Goal: Task Accomplishment & Management: Complete application form

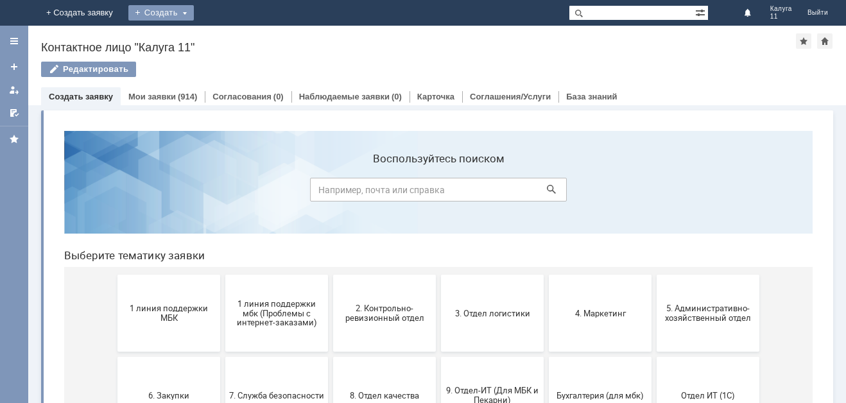
click at [194, 13] on div "Создать" at bounding box center [160, 12] width 65 height 15
click at [229, 39] on link "Заявка" at bounding box center [180, 38] width 98 height 15
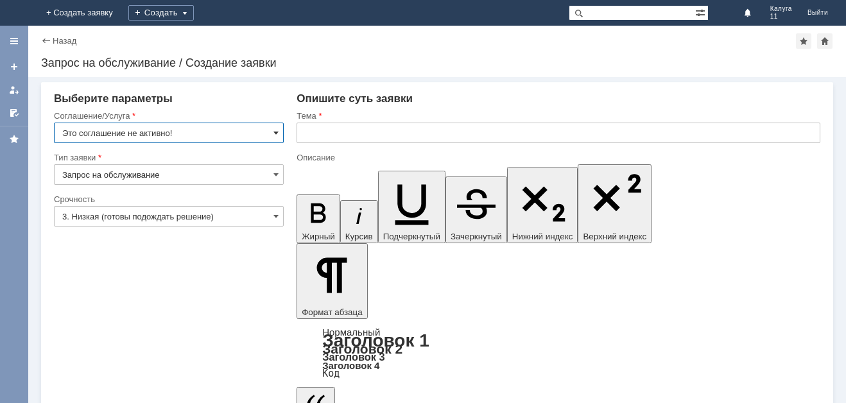
click at [277, 132] on span at bounding box center [275, 133] width 5 height 10
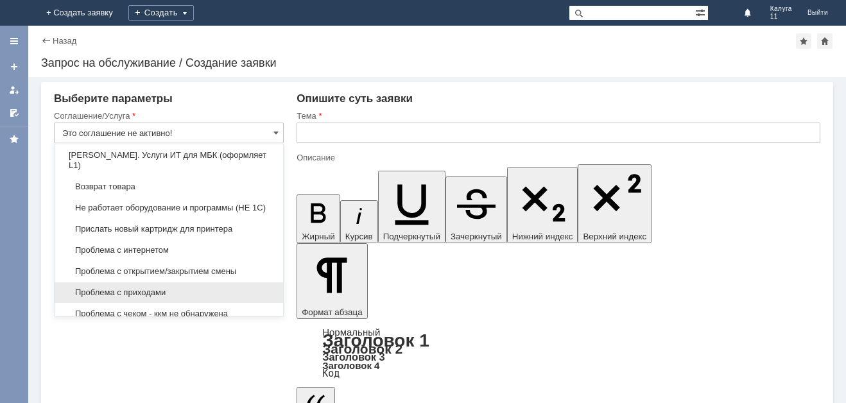
scroll to position [3172, 0]
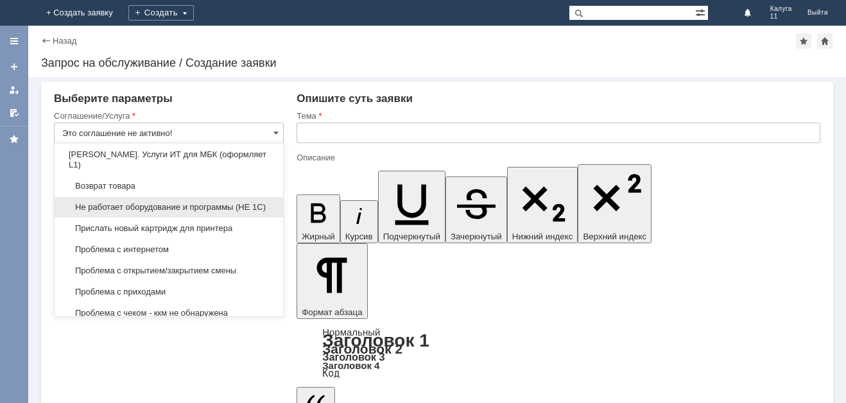
click at [184, 213] on span "Не работает оборудование и программы (НЕ 1С)" at bounding box center [168, 207] width 213 height 10
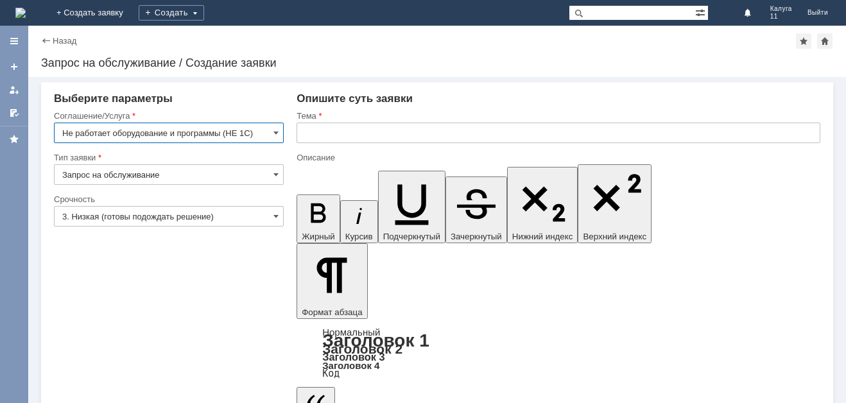
drag, startPoint x: 65, startPoint y: 130, endPoint x: 105, endPoint y: 123, distance: 41.1
click at [65, 130] on input "Не работает оборудование и программы (НЕ 1С)" at bounding box center [169, 133] width 230 height 21
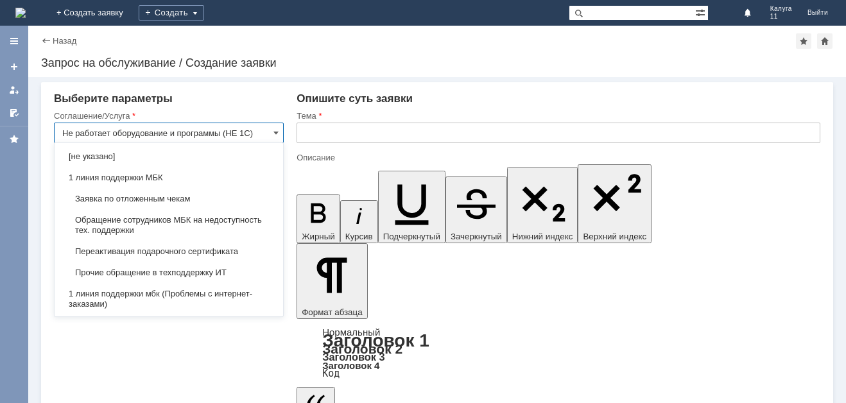
scroll to position [3297, 0]
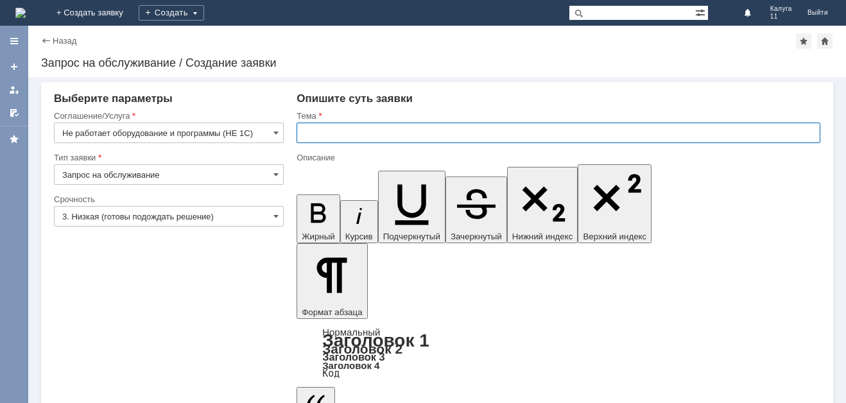
drag, startPoint x: 345, startPoint y: 132, endPoint x: 345, endPoint y: 122, distance: 9.7
click at [345, 126] on input "text" at bounding box center [559, 133] width 524 height 21
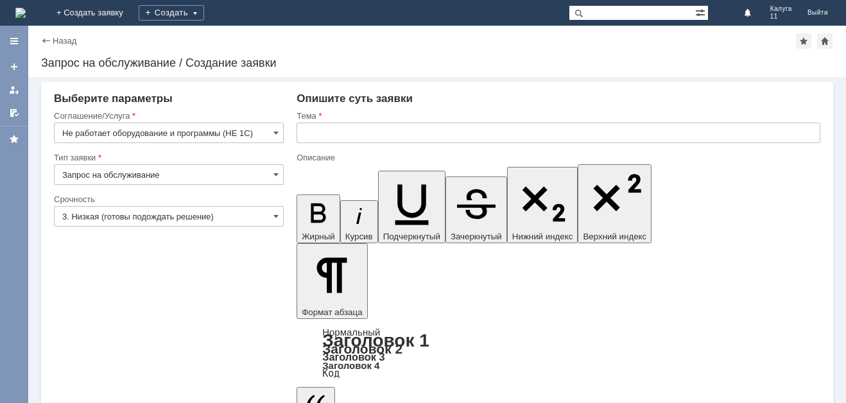
type input "Не работает оборудование и программы (НЕ 1С)"
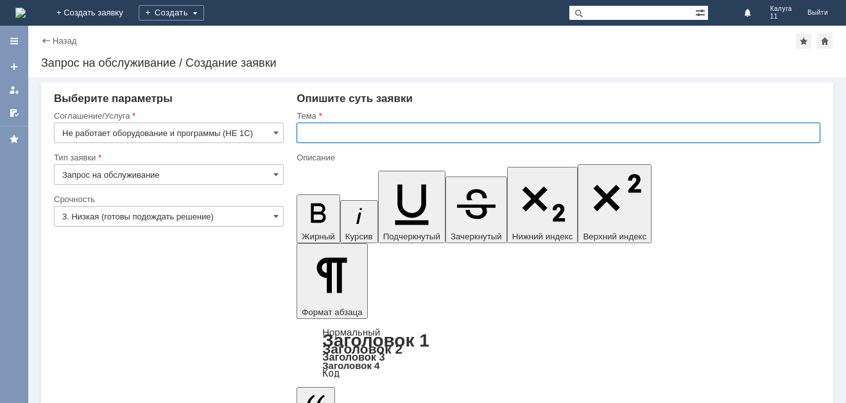
paste input "Не работает оборудование и программы (НЕ 1С)"
type input "Не работает оборудование и программы (НЕ 1С)"
click at [275, 215] on span at bounding box center [275, 216] width 5 height 10
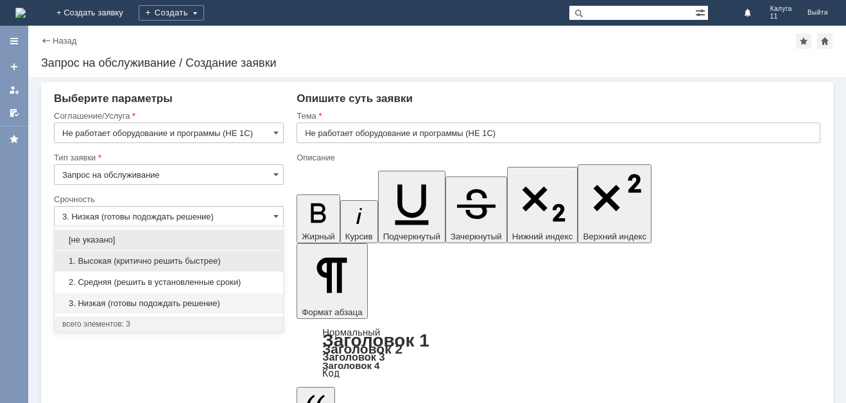
click at [216, 263] on span "1. Высокая (критично решить быстрее)" at bounding box center [168, 261] width 213 height 10
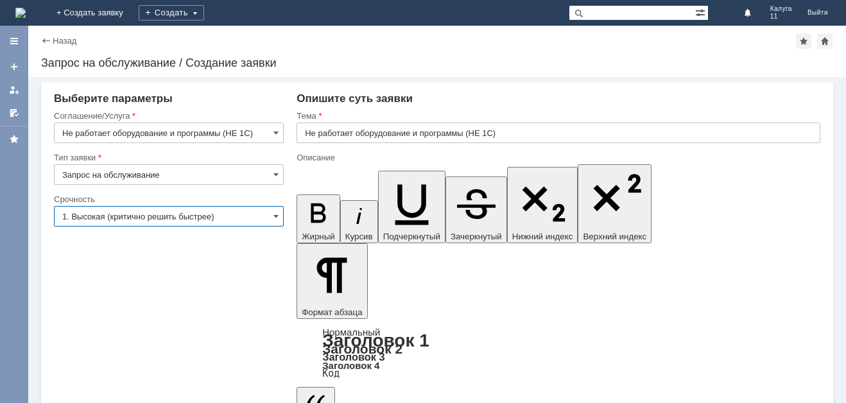
type input "1. Высокая (критично решить быстрее)"
drag, startPoint x: 106, startPoint y: 335, endPoint x: 101, endPoint y: 326, distance: 10.9
